Goal: Information Seeking & Learning: Learn about a topic

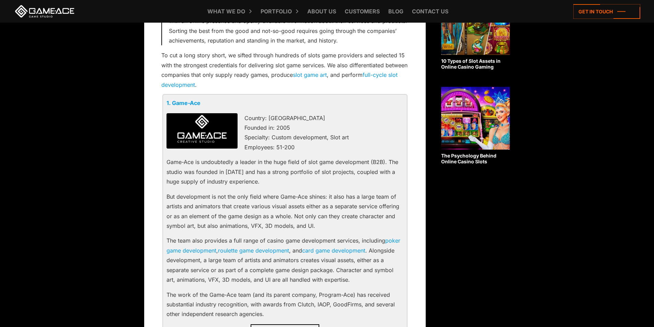
scroll to position [445, 0]
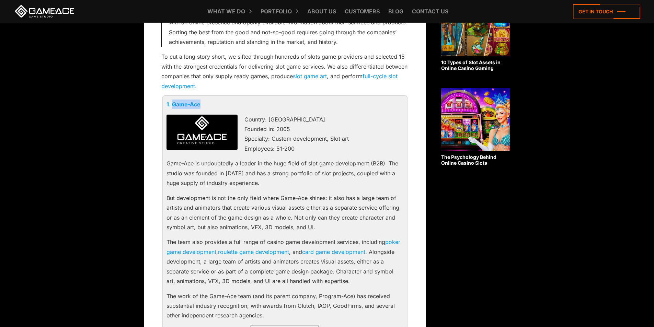
drag, startPoint x: 214, startPoint y: 103, endPoint x: 173, endPoint y: 100, distance: 41.0
click at [173, 100] on p "1. Game-Ace" at bounding box center [285, 105] width 237 height 10
copy link "Game-Ace"
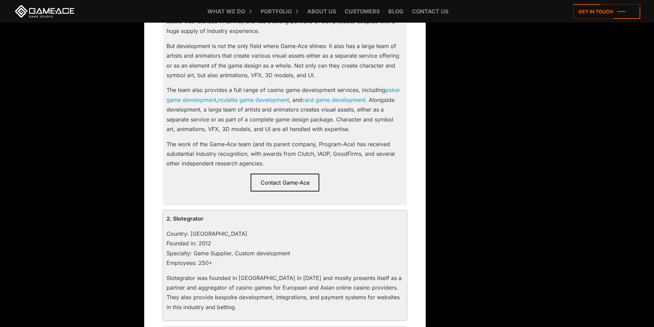
scroll to position [651, 0]
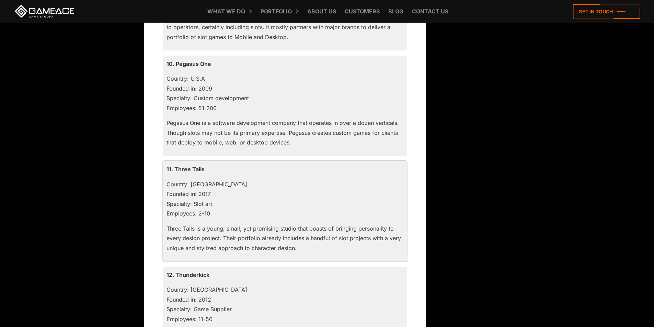
scroll to position [1715, 0]
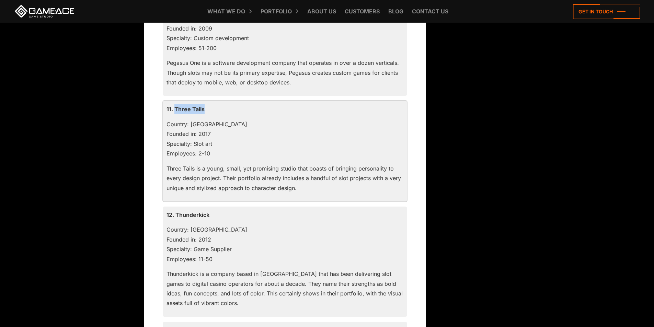
drag, startPoint x: 216, startPoint y: 108, endPoint x: 174, endPoint y: 111, distance: 41.3
click at [174, 111] on p "11. Three Tails" at bounding box center [285, 109] width 237 height 10
copy p "Three Tails"
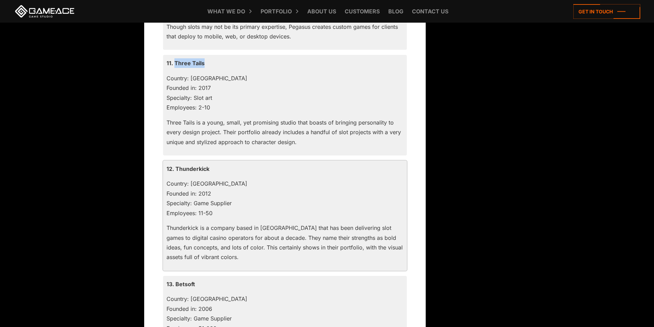
scroll to position [1853, 0]
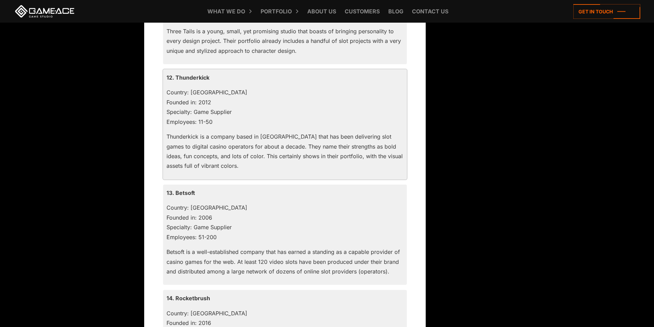
click at [264, 71] on div "12. Thunderkick Country: [GEOGRAPHIC_DATA] Founded in: 2012 Specialty: Game Sup…" at bounding box center [285, 124] width 244 height 110
click at [235, 75] on p "12. Thunderkick" at bounding box center [285, 78] width 237 height 10
click at [217, 187] on div "13. Betsoft Country: Malta Founded in: 2006 Specialty: Game Supplier Employees:…" at bounding box center [285, 235] width 244 height 101
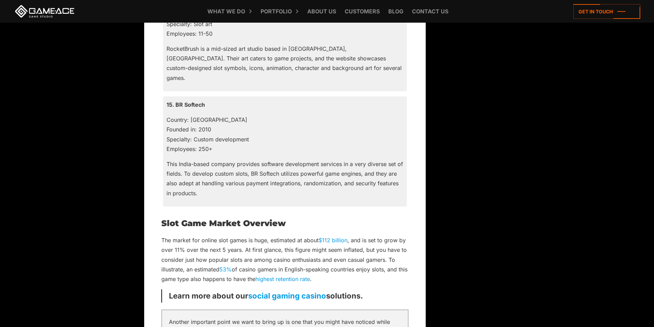
scroll to position [2299, 0]
